Goal: Check status: Check status

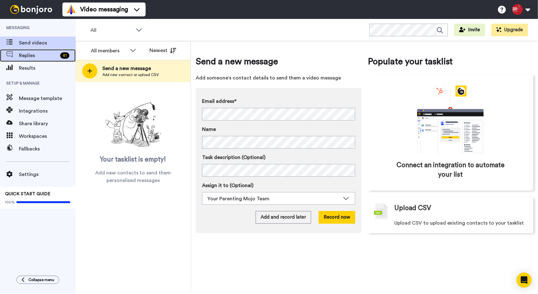
click at [58, 60] on div "Replies 41" at bounding box center [38, 55] width 76 height 13
